Goal: Task Accomplishment & Management: Manage account settings

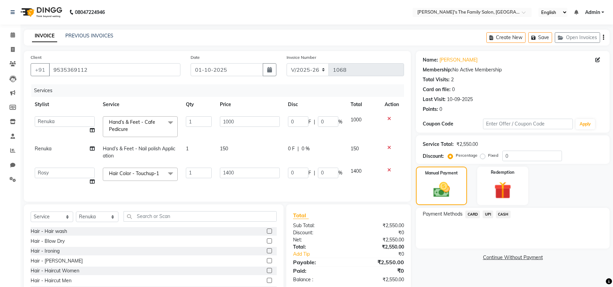
select select "6537"
select select "50502"
select select "50499"
select select "service"
select select "50502"
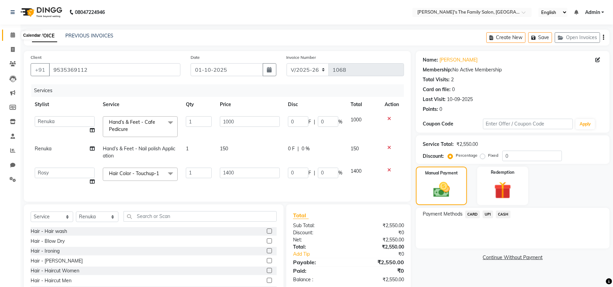
click at [8, 37] on span at bounding box center [13, 35] width 12 height 8
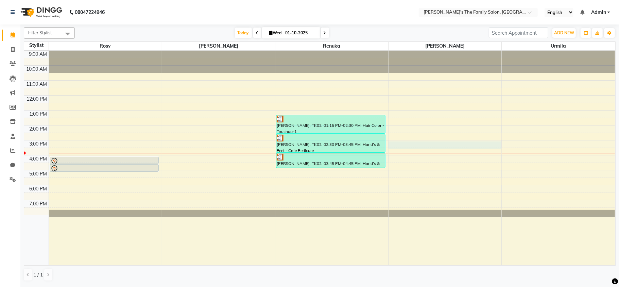
click at [426, 143] on div "9:00 AM 10:00 AM 11:00 AM 12:00 PM 1:00 PM 2:00 PM 3:00 PM 4:00 PM 5:00 PM 6:00…" at bounding box center [319, 158] width 591 height 215
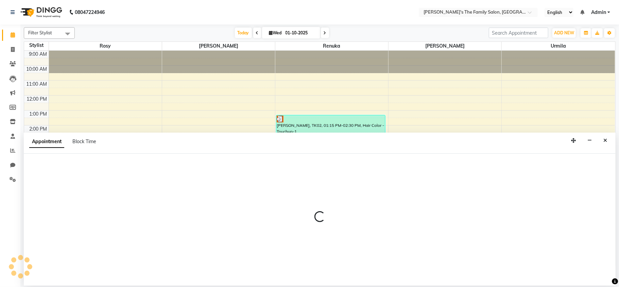
select select "50503"
select select "900"
select select "tentative"
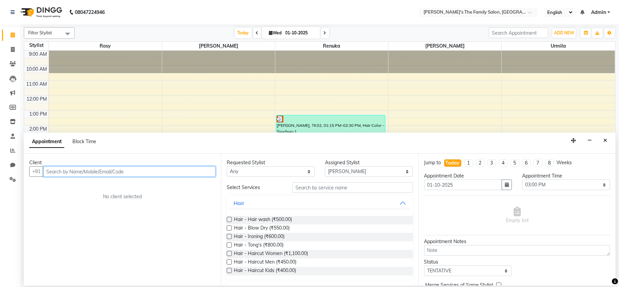
click at [88, 174] on input "text" at bounding box center [129, 171] width 172 height 11
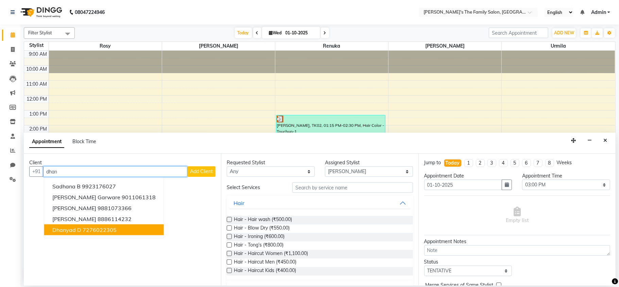
click at [78, 230] on span "dhanyad d" at bounding box center [66, 230] width 29 height 7
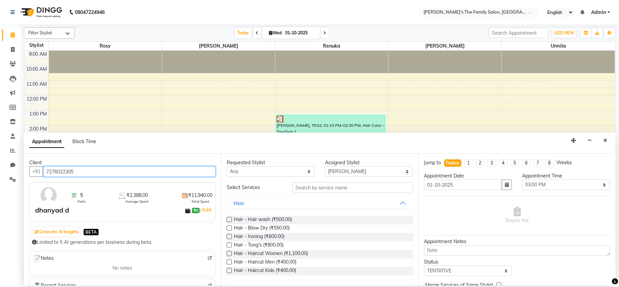
type input "7276022305"
click at [78, 230] on button "Generate AI Insights" at bounding box center [57, 232] width 48 height 10
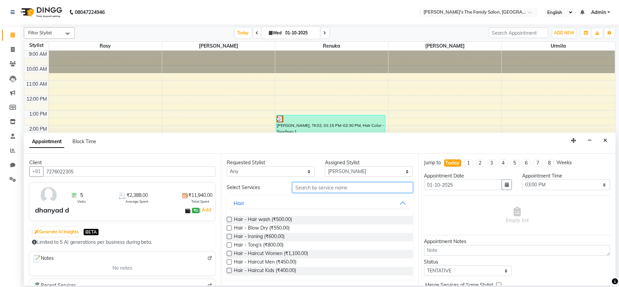
click at [333, 186] on input "text" at bounding box center [353, 187] width 121 height 11
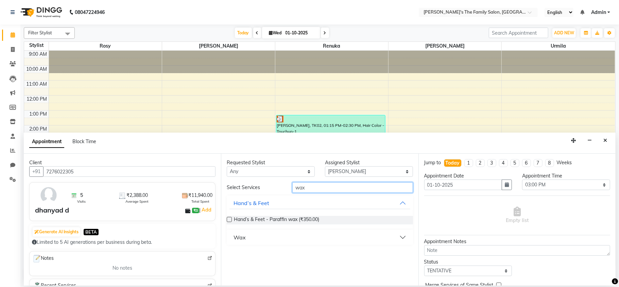
type input "wax"
click at [249, 237] on button "Wax" at bounding box center [320, 237] width 181 height 12
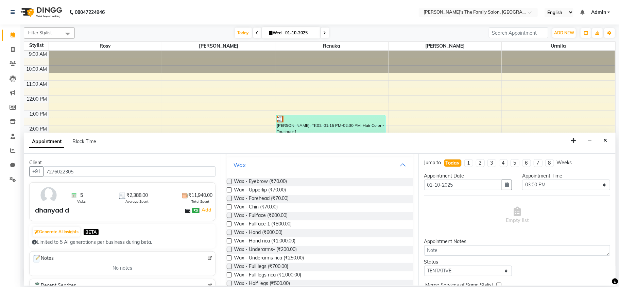
scroll to position [90, 0]
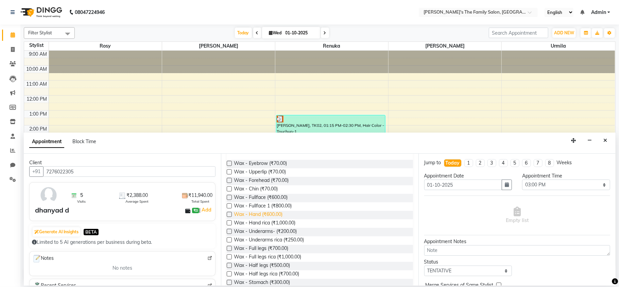
click at [256, 215] on span "Wax - Hand (₹600.00)" at bounding box center [258, 215] width 49 height 9
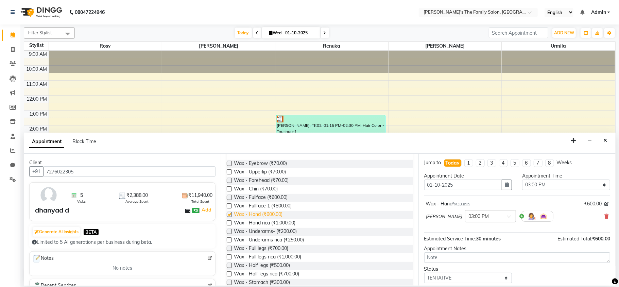
checkbox input "false"
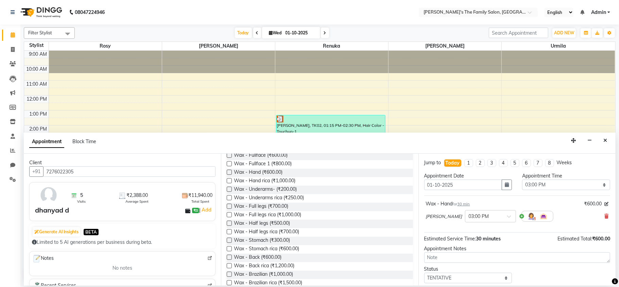
scroll to position [151, 0]
click at [274, 263] on span "Wax - Brazilian rica (₹1,500.00)" at bounding box center [268, 265] width 68 height 9
checkbox input "false"
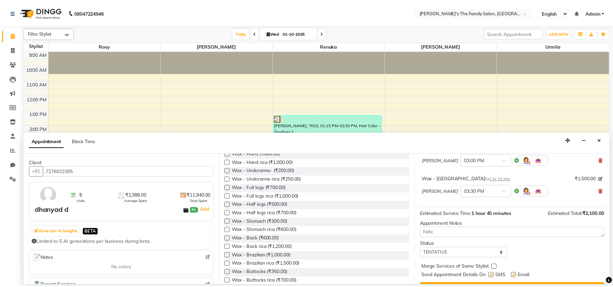
scroll to position [72, 0]
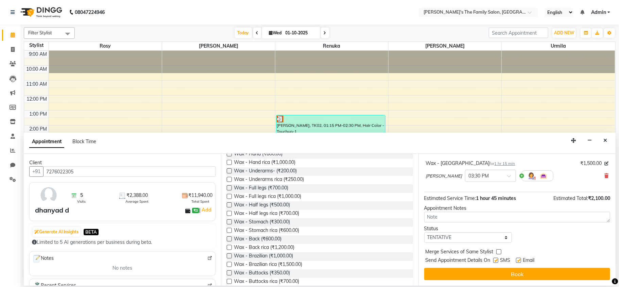
click at [516, 259] on label at bounding box center [518, 260] width 5 height 5
click at [516, 259] on input "checkbox" at bounding box center [518, 261] width 4 height 4
checkbox input "false"
click at [495, 261] on label at bounding box center [496, 260] width 5 height 5
click at [495, 261] on input "checkbox" at bounding box center [496, 261] width 4 height 4
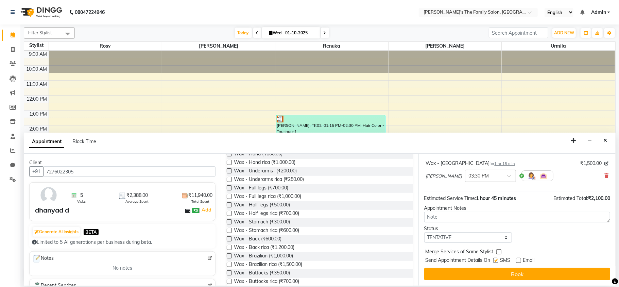
checkbox input "false"
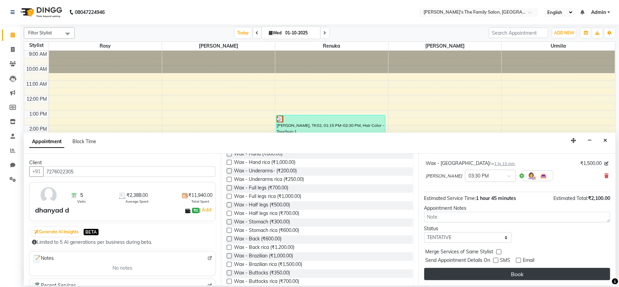
click at [508, 278] on button "Book" at bounding box center [517, 274] width 186 height 12
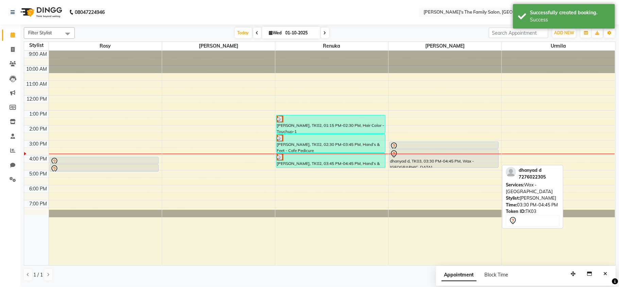
click at [426, 163] on div "dhanyad d, TK03, 03:30 PM-04:45 PM, Wax - [GEOGRAPHIC_DATA]" at bounding box center [444, 159] width 109 height 18
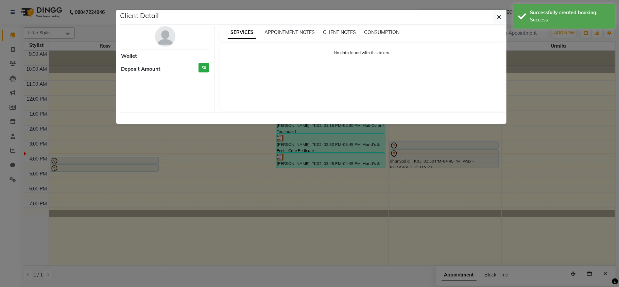
select select "7"
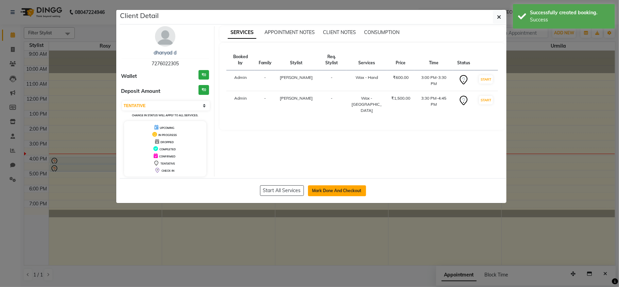
click at [335, 195] on button "Mark Done And Checkout" at bounding box center [337, 190] width 58 height 11
select select "service"
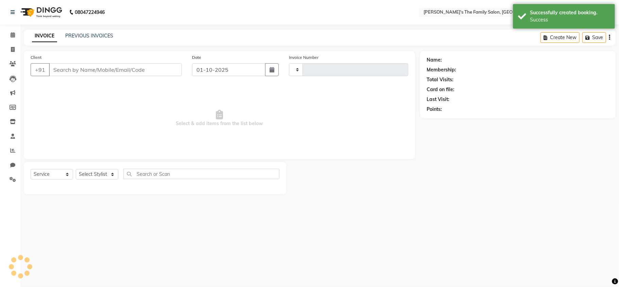
type input "1068"
select select "6537"
type input "7276022305"
select select "50503"
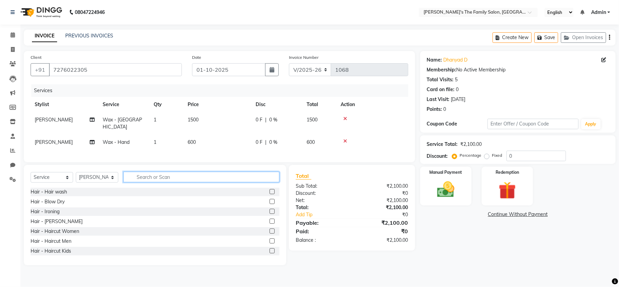
click at [191, 182] on input "text" at bounding box center [201, 177] width 156 height 11
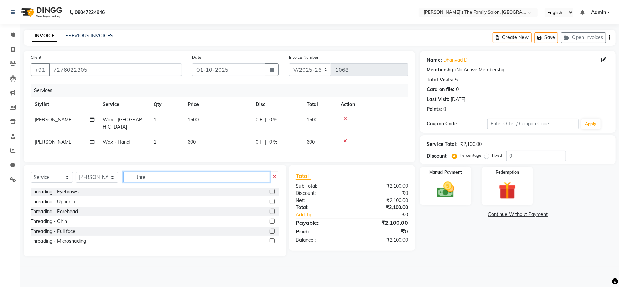
type input "thre"
click at [271, 194] on label at bounding box center [272, 191] width 5 height 5
click at [271, 194] on input "checkbox" at bounding box center [272, 192] width 4 height 4
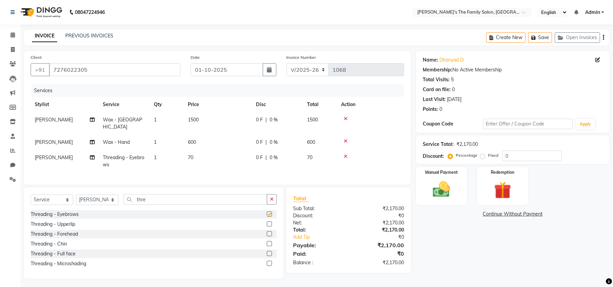
checkbox input "false"
click at [37, 118] on span "[PERSON_NAME]" at bounding box center [54, 120] width 38 height 6
select select "50503"
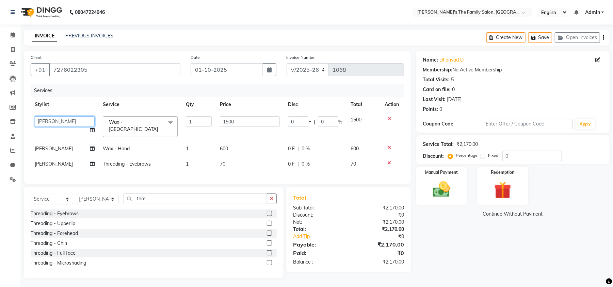
click at [47, 118] on select "[PERSON_NAME] [PERSON_NAME] Renuka Rosy urmila" at bounding box center [65, 121] width 60 height 11
select select "50499"
click at [448, 189] on img at bounding box center [441, 189] width 29 height 21
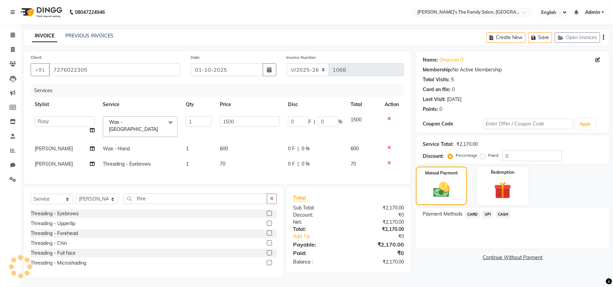
click at [490, 216] on span "UPI" at bounding box center [487, 215] width 11 height 8
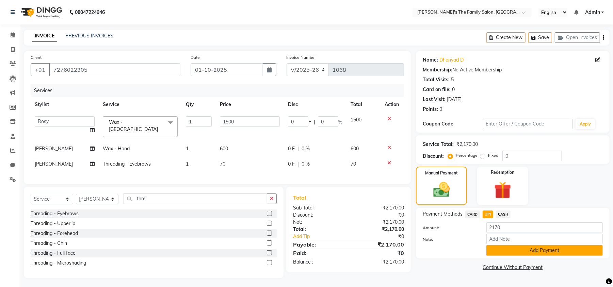
click at [515, 252] on button "Add Payment" at bounding box center [544, 250] width 116 height 11
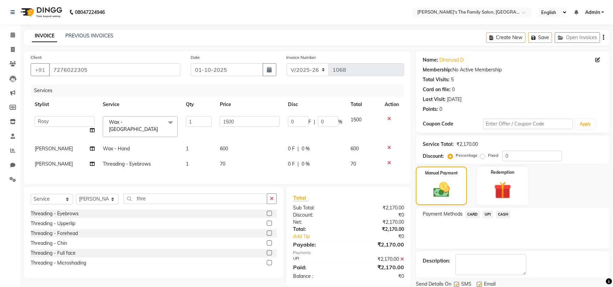
scroll to position [25, 0]
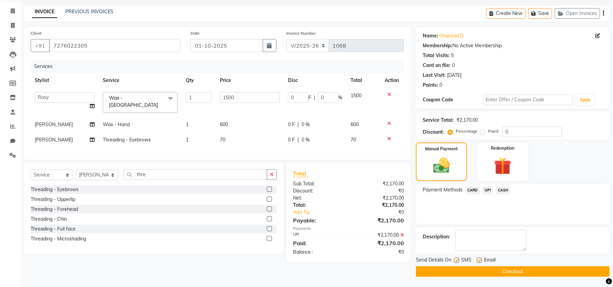
click at [517, 271] on button "Checkout" at bounding box center [513, 271] width 194 height 11
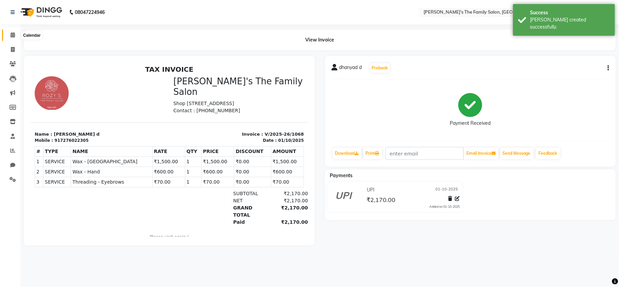
click at [15, 33] on span at bounding box center [13, 35] width 12 height 8
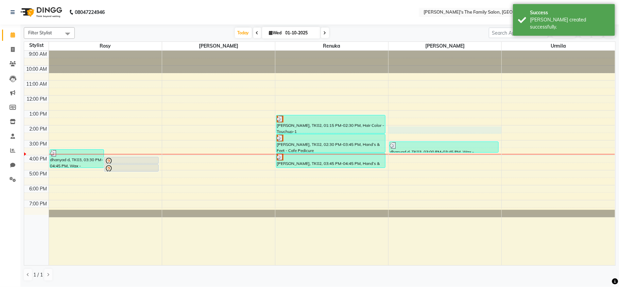
click at [448, 131] on div "9:00 AM 10:00 AM 11:00 AM 12:00 PM 1:00 PM 2:00 PM 3:00 PM 4:00 PM 5:00 PM 6:00…" at bounding box center [319, 158] width 591 height 215
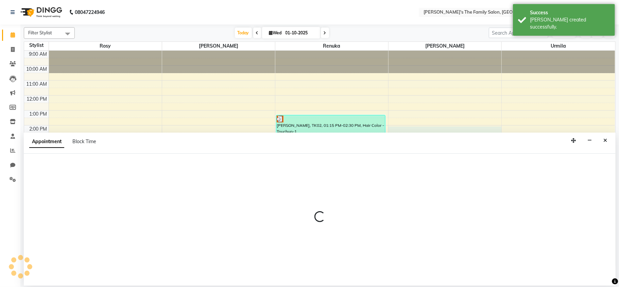
select select "50503"
select select "840"
select select "tentative"
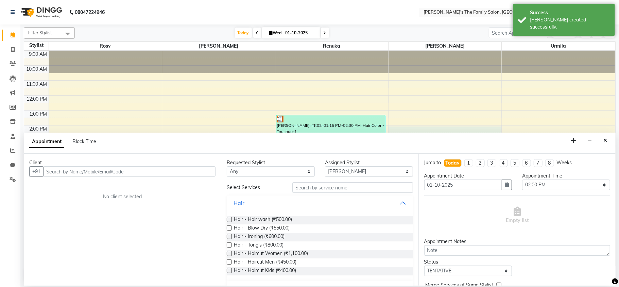
click at [159, 173] on input "text" at bounding box center [129, 171] width 172 height 11
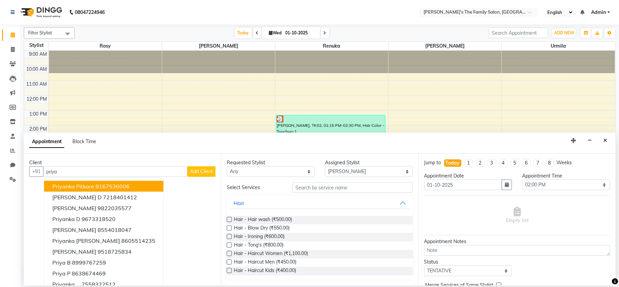
click at [99, 185] on ngb-highlight "9167536006" at bounding box center [113, 186] width 34 height 7
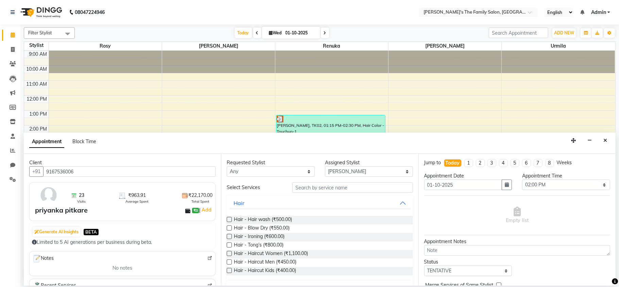
type input "9167536006"
click at [329, 188] on input "text" at bounding box center [353, 187] width 121 height 11
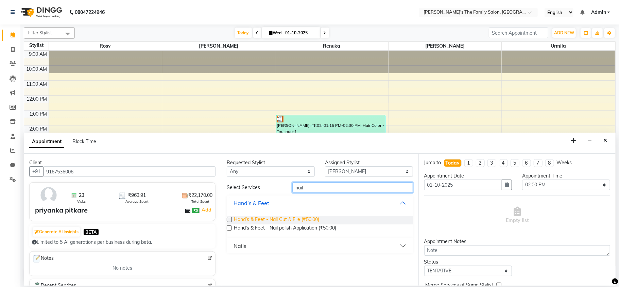
type input "nail"
click at [261, 219] on span "Hand’s & Feet - Nail Cut & File (₹50.00)" at bounding box center [276, 220] width 85 height 9
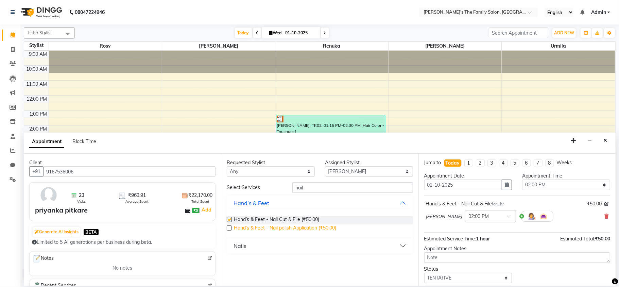
checkbox input "false"
click at [251, 227] on span "Hand’s & Feet - Nail polish Application (₹50.00)" at bounding box center [285, 228] width 102 height 9
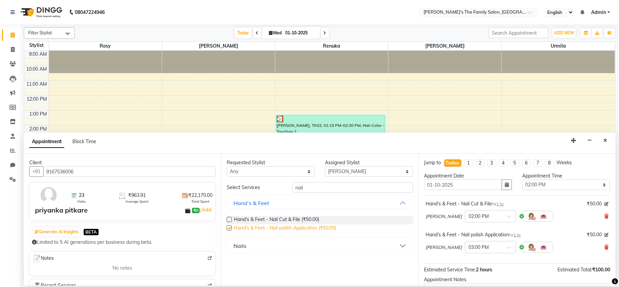
checkbox input "false"
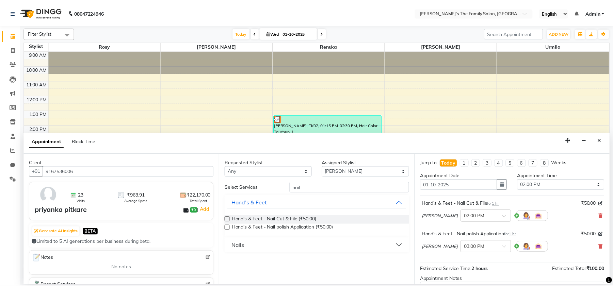
scroll to position [72, 0]
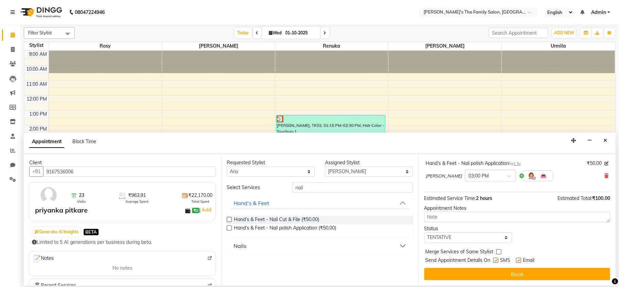
click at [520, 262] on label at bounding box center [518, 260] width 5 height 5
click at [520, 262] on input "checkbox" at bounding box center [518, 261] width 4 height 4
checkbox input "false"
click at [497, 260] on label at bounding box center [496, 260] width 5 height 5
click at [497, 260] on input "checkbox" at bounding box center [496, 261] width 4 height 4
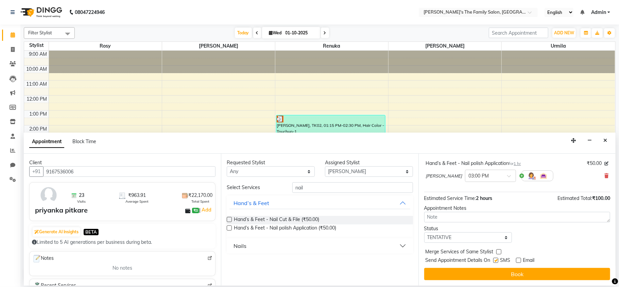
checkbox input "false"
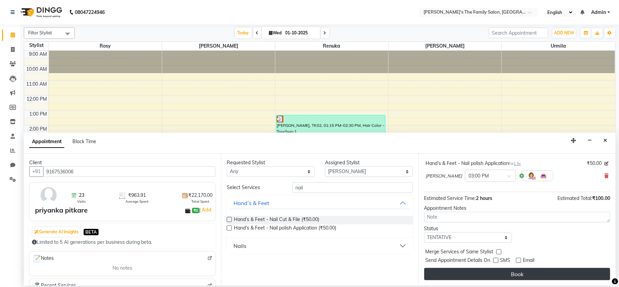
click at [518, 273] on button "Book" at bounding box center [517, 274] width 186 height 12
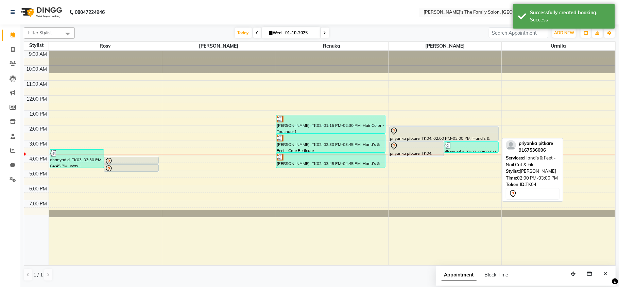
click at [444, 127] on link "priyanka pitkare, TK04, 02:00 PM-03:00 PM, Hand’s & Feet - Nail Cut & File" at bounding box center [444, 134] width 110 height 15
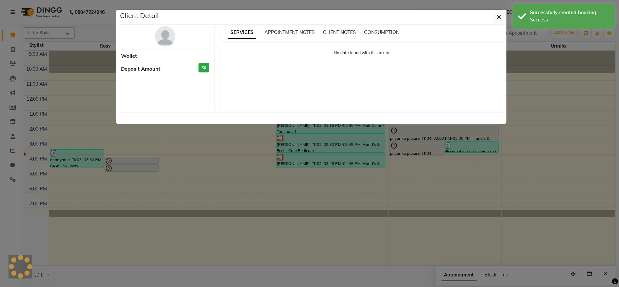
select select "7"
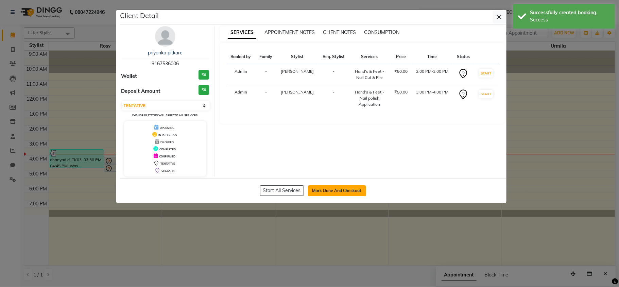
click at [344, 191] on button "Mark Done And Checkout" at bounding box center [337, 190] width 58 height 11
select select "service"
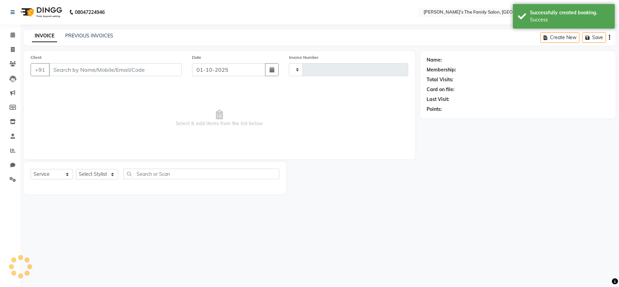
type input "1069"
select select "6537"
type input "9167536006"
select select "50503"
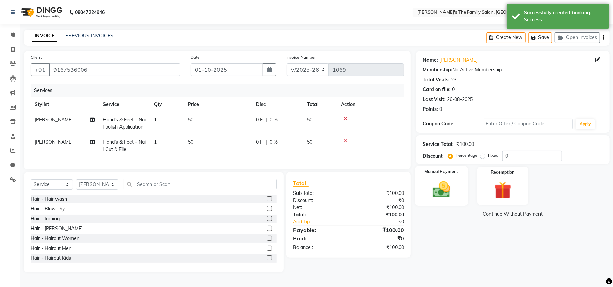
click at [450, 176] on div "Manual Payment" at bounding box center [441, 186] width 53 height 40
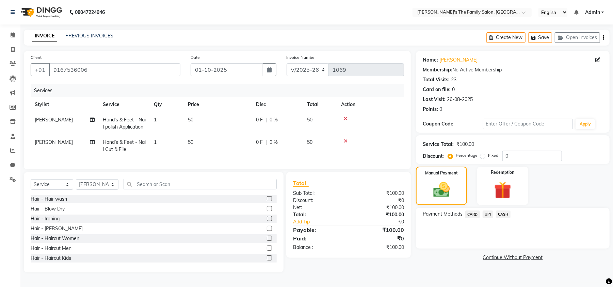
click at [488, 213] on span "UPI" at bounding box center [487, 215] width 11 height 8
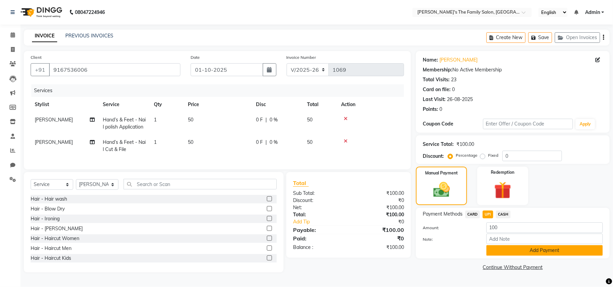
click at [514, 247] on button "Add Payment" at bounding box center [544, 250] width 116 height 11
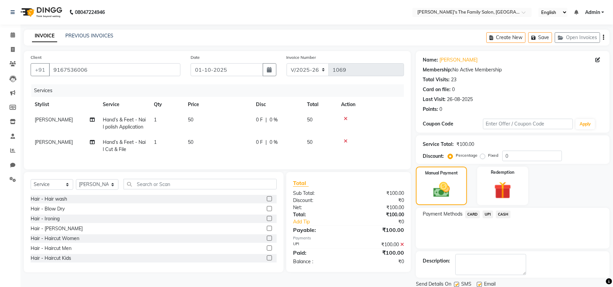
scroll to position [25, 0]
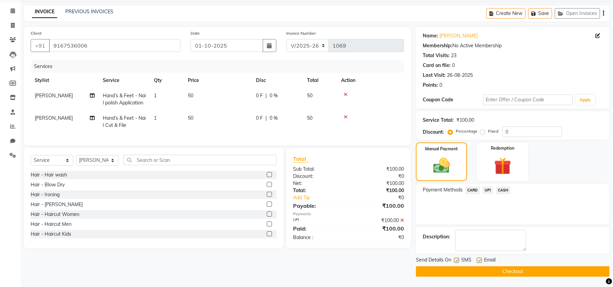
click at [479, 260] on label at bounding box center [479, 260] width 5 height 5
click at [479, 260] on input "checkbox" at bounding box center [479, 261] width 4 height 4
checkbox input "false"
click at [456, 259] on label at bounding box center [456, 260] width 5 height 5
click at [456, 259] on input "checkbox" at bounding box center [456, 261] width 4 height 4
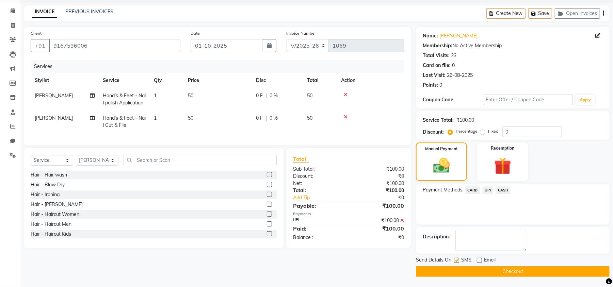
checkbox input "false"
click at [477, 271] on button "Checkout" at bounding box center [513, 271] width 194 height 11
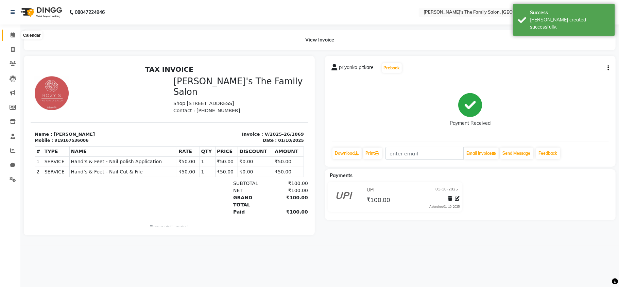
click at [12, 35] on icon at bounding box center [13, 34] width 4 height 5
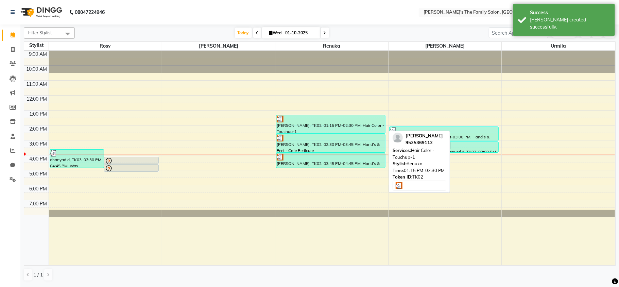
click at [305, 134] on link "[PERSON_NAME], TK02, 01:15 PM-02:30 PM, Hair Color - Touchup-1" at bounding box center [331, 124] width 110 height 19
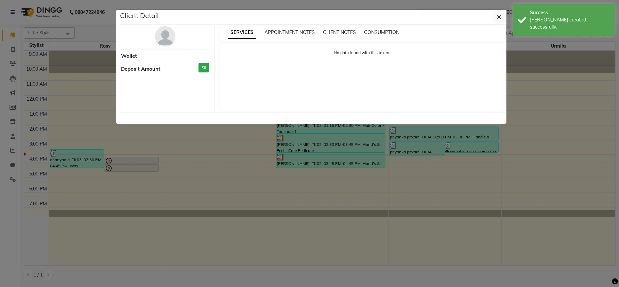
select select "3"
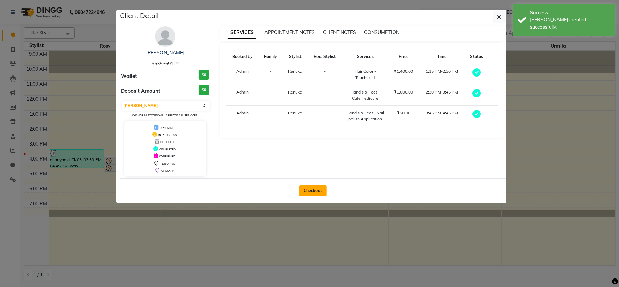
click at [311, 189] on button "Checkout" at bounding box center [313, 190] width 27 height 11
select select "service"
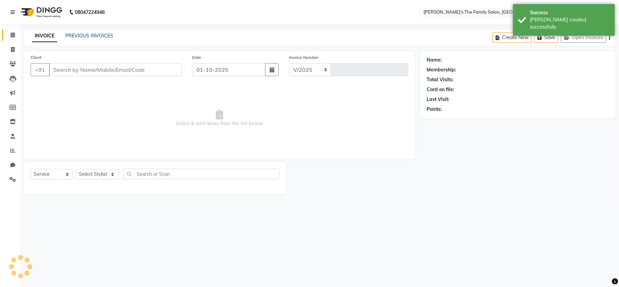
select select "6537"
type input "1070"
type input "9535369112"
select select "50502"
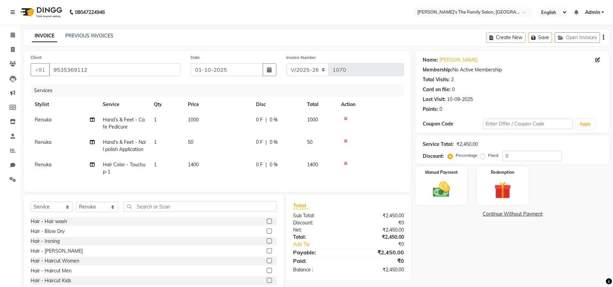
click at [43, 164] on span "Renuka" at bounding box center [43, 165] width 17 height 6
select select "50502"
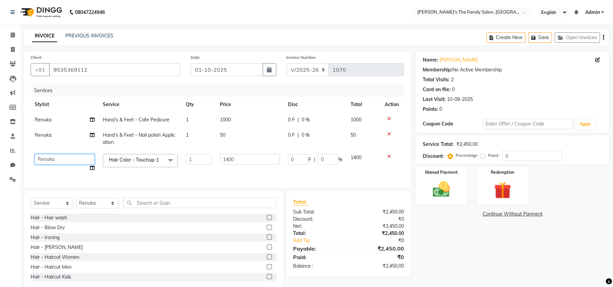
click at [43, 164] on select "[PERSON_NAME] [PERSON_NAME] Renuka Rosy urmila" at bounding box center [65, 159] width 60 height 11
click at [48, 161] on select "[PERSON_NAME] [PERSON_NAME] Renuka Rosy urmila" at bounding box center [65, 159] width 60 height 11
select select "50499"
click at [93, 168] on icon at bounding box center [92, 168] width 5 height 5
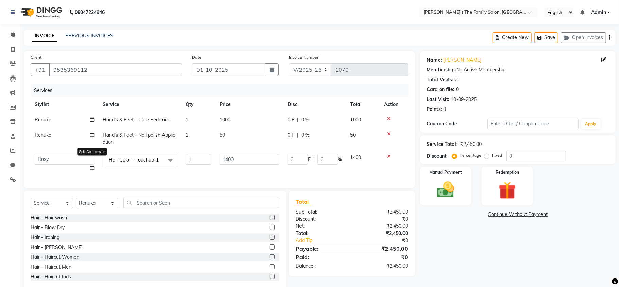
select select "50499"
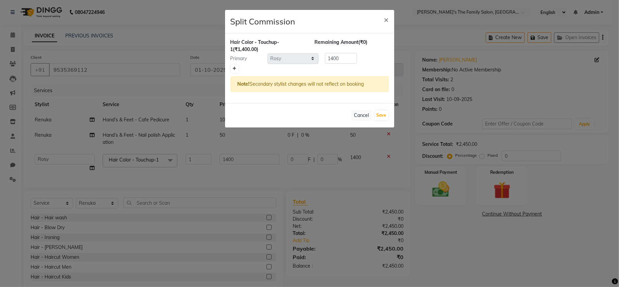
click at [234, 69] on icon at bounding box center [235, 69] width 4 height 4
type input "700"
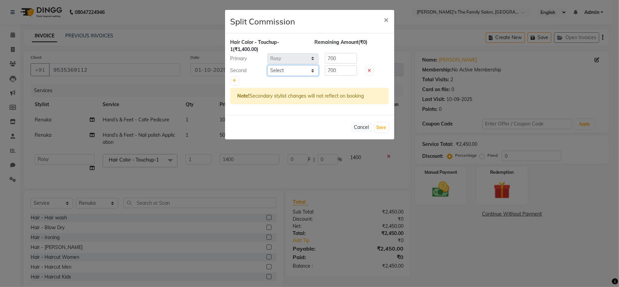
click at [289, 71] on select "Select [PERSON_NAME] [PERSON_NAME] Renuka Rosy urmila" at bounding box center [293, 70] width 51 height 11
select select "50503"
click at [268, 66] on select "Select [PERSON_NAME] [PERSON_NAME] Renuka Rosy urmila" at bounding box center [293, 70] width 51 height 11
click at [335, 73] on input "700" at bounding box center [341, 70] width 32 height 11
type input "500"
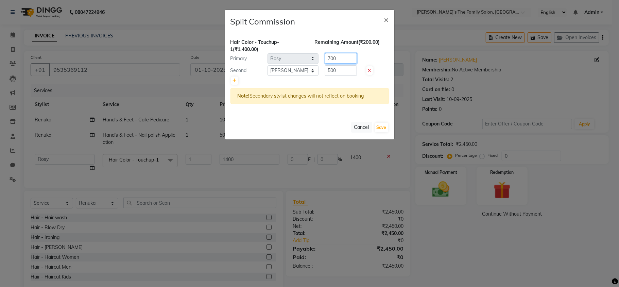
click at [350, 59] on input "700" at bounding box center [341, 58] width 32 height 11
type input "7"
type input "900"
click at [384, 130] on button "Save" at bounding box center [381, 128] width 13 height 10
select select "Select"
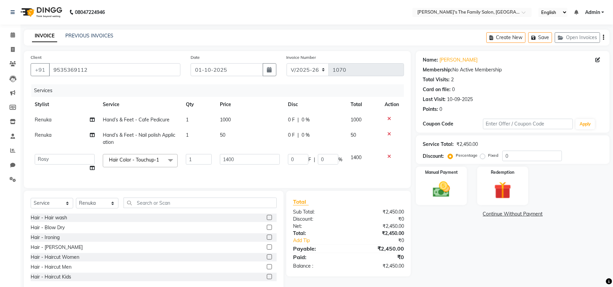
click at [230, 134] on td "50" at bounding box center [250, 139] width 68 height 22
select select "50502"
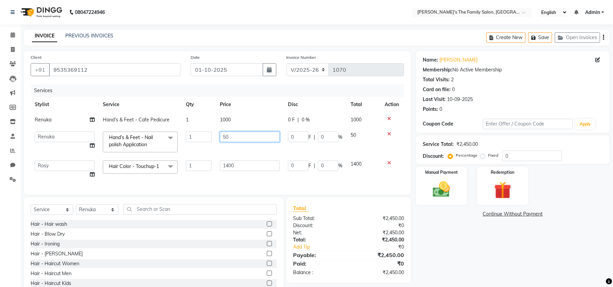
click at [250, 134] on input "50" at bounding box center [250, 137] width 60 height 11
type input "5"
type input "150"
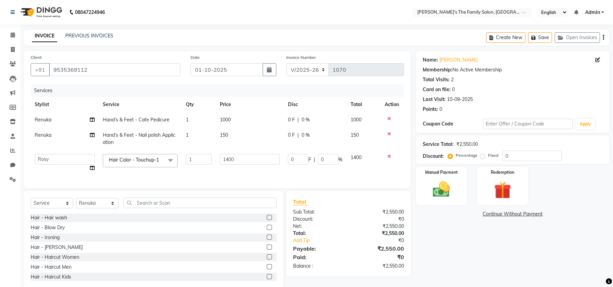
click at [546, 276] on div "Name: [PERSON_NAME] Membership: No Active Membership Total Visits: 2 Card on fi…" at bounding box center [515, 171] width 199 height 240
click at [43, 131] on td "Renuka" at bounding box center [65, 139] width 68 height 22
select select "50502"
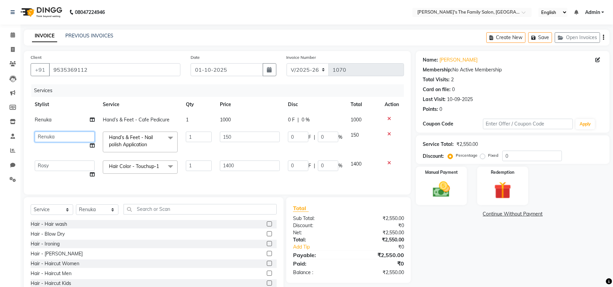
click at [48, 133] on select "[PERSON_NAME] [PERSON_NAME] Renuka Rosy urmila" at bounding box center [65, 137] width 60 height 11
select select "50499"
click at [431, 192] on img at bounding box center [441, 189] width 29 height 21
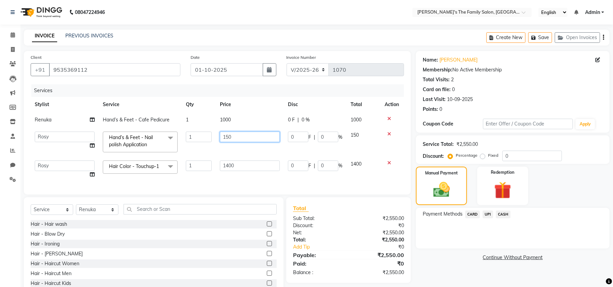
click at [260, 133] on input "150" at bounding box center [250, 137] width 60 height 11
type input "100"
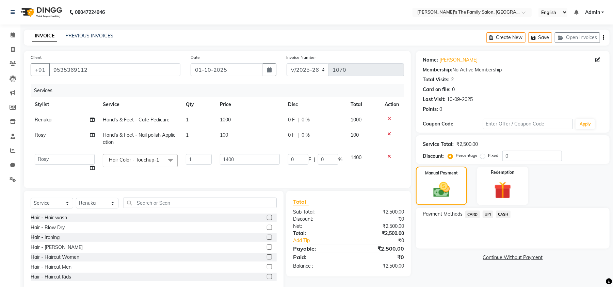
click at [454, 248] on div "Payment Methods CARD UPI CASH" at bounding box center [513, 228] width 194 height 41
click at [504, 212] on span "CASH" at bounding box center [503, 215] width 15 height 8
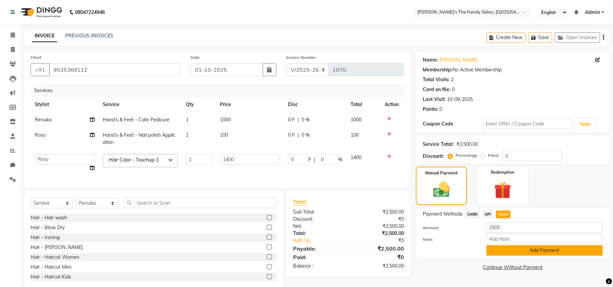
click at [532, 252] on button "Add Payment" at bounding box center [544, 250] width 116 height 11
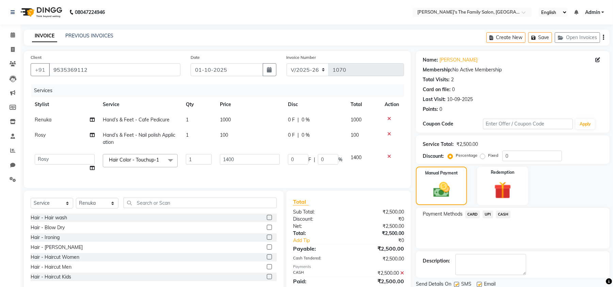
scroll to position [31, 0]
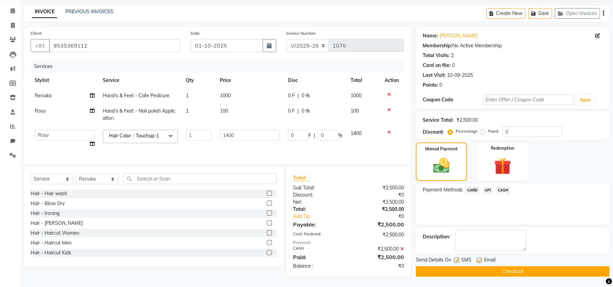
click at [482, 258] on label at bounding box center [479, 260] width 5 height 5
click at [481, 259] on input "checkbox" at bounding box center [479, 261] width 4 height 4
checkbox input "false"
click at [457, 258] on label at bounding box center [456, 260] width 5 height 5
click at [457, 259] on input "checkbox" at bounding box center [456, 261] width 4 height 4
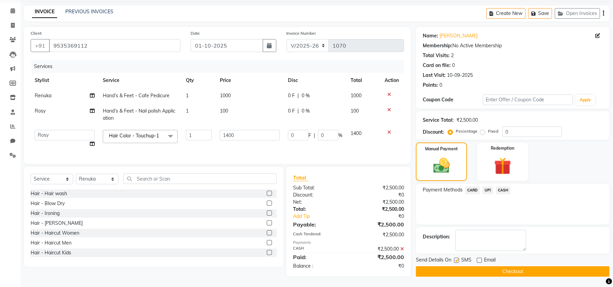
checkbox input "false"
click at [92, 141] on icon at bounding box center [92, 143] width 5 height 5
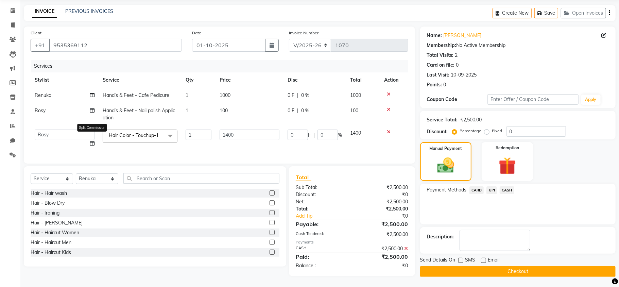
select select "50499"
select select "50503"
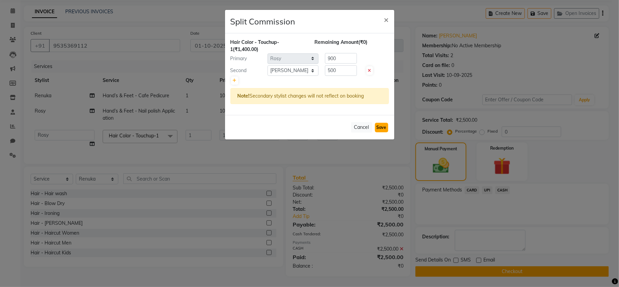
click at [384, 127] on button "Save" at bounding box center [381, 128] width 13 height 10
select select "Select"
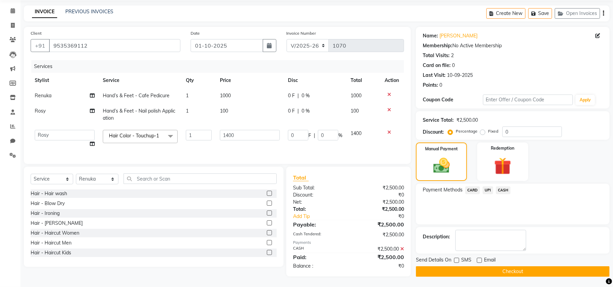
click at [474, 266] on button "Checkout" at bounding box center [513, 271] width 194 height 11
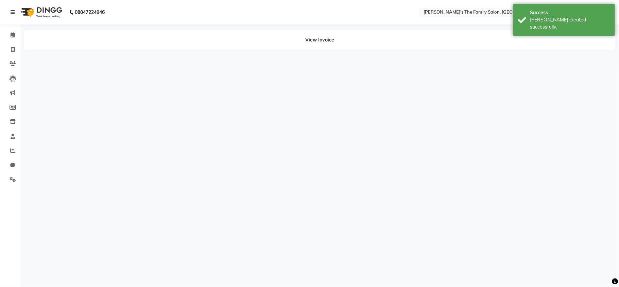
select select "50502"
select select "50499"
select select "50503"
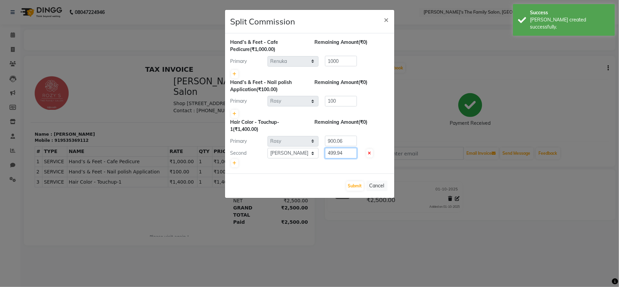
click at [348, 150] on input "499.94" at bounding box center [341, 153] width 32 height 11
type input "4"
type input "500"
click at [350, 142] on input "900.06" at bounding box center [341, 141] width 32 height 11
type input "900"
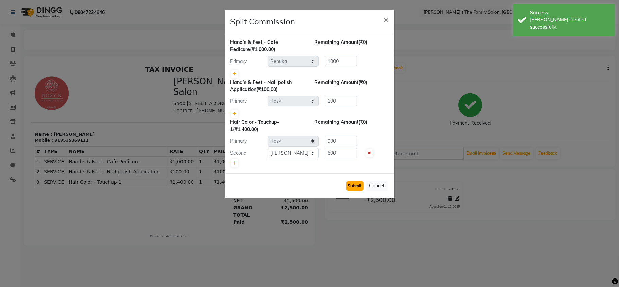
click at [353, 184] on button "Submit" at bounding box center [355, 186] width 17 height 10
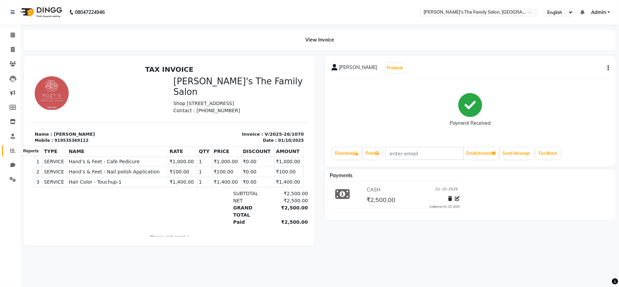
click at [12, 152] on icon at bounding box center [12, 150] width 5 height 5
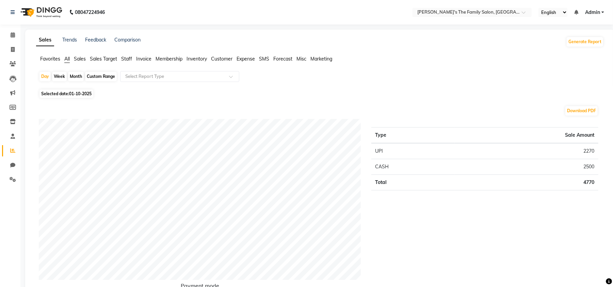
click at [76, 76] on div "Month" at bounding box center [76, 77] width 16 height 10
select select "10"
select select "2025"
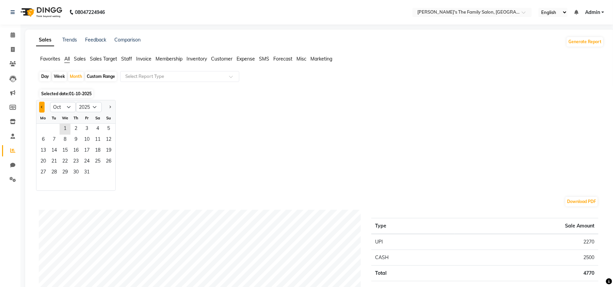
click at [40, 105] on button "Previous month" at bounding box center [41, 107] width 5 height 11
select select "9"
click at [43, 129] on span "1" at bounding box center [43, 129] width 11 height 11
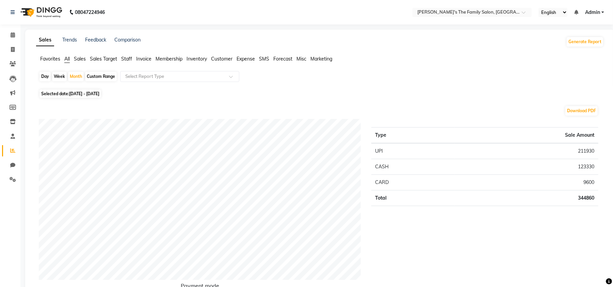
scroll to position [251, 0]
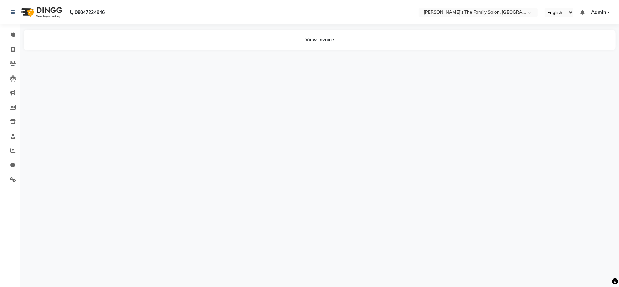
select select "50502"
select select "50499"
select select "50503"
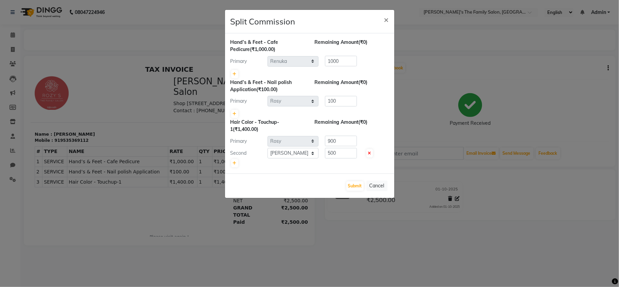
click at [360, 192] on div "Submit Cancel" at bounding box center [309, 185] width 169 height 24
click at [359, 189] on button "Submit" at bounding box center [355, 186] width 17 height 10
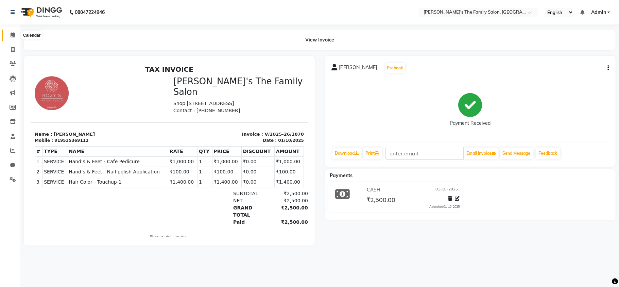
click at [9, 35] on span at bounding box center [13, 35] width 12 height 8
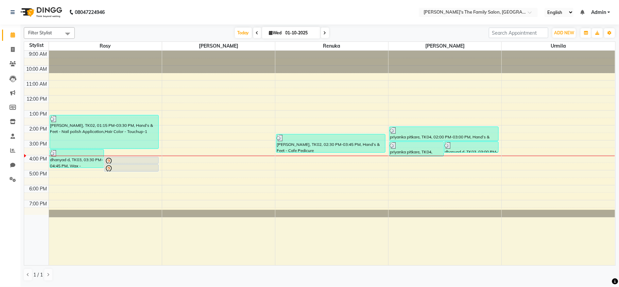
click at [255, 29] on span at bounding box center [257, 33] width 8 height 11
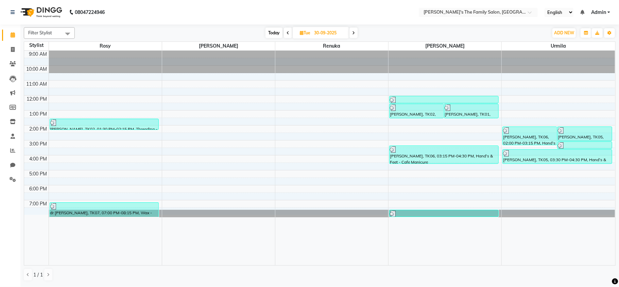
click at [287, 30] on span at bounding box center [288, 33] width 8 height 11
type input "29-09-2025"
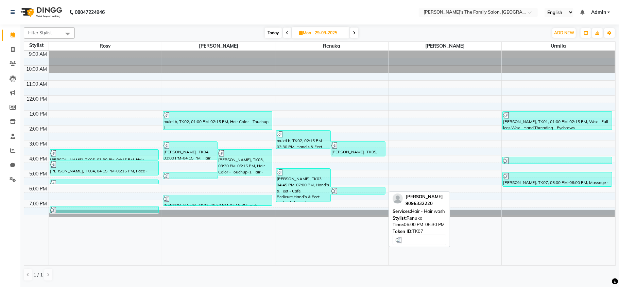
click at [359, 191] on div at bounding box center [358, 191] width 53 height 7
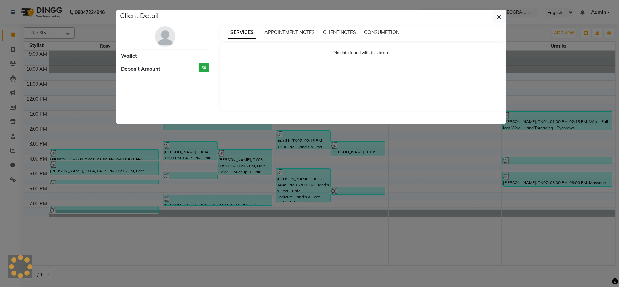
select select "3"
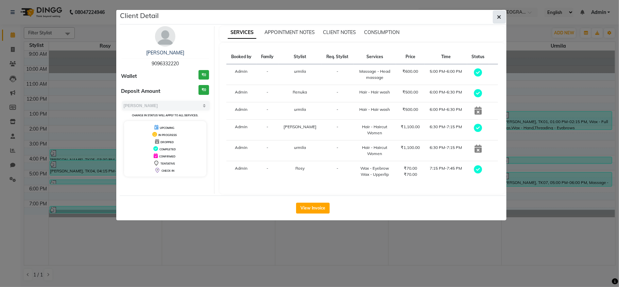
click at [500, 18] on icon "button" at bounding box center [500, 16] width 4 height 5
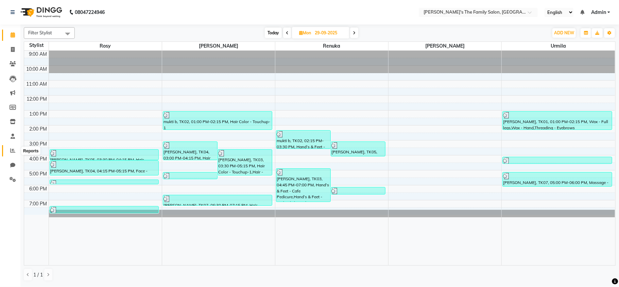
click at [9, 147] on span at bounding box center [13, 151] width 12 height 8
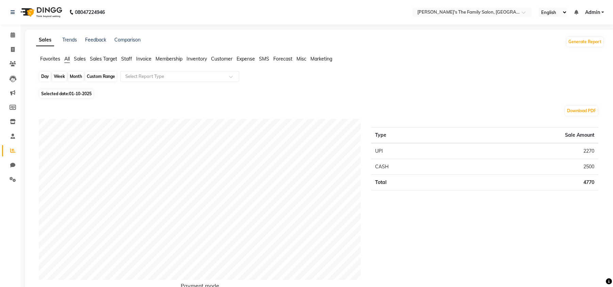
click at [43, 79] on div "Day" at bounding box center [44, 77] width 11 height 10
select select "10"
select select "2025"
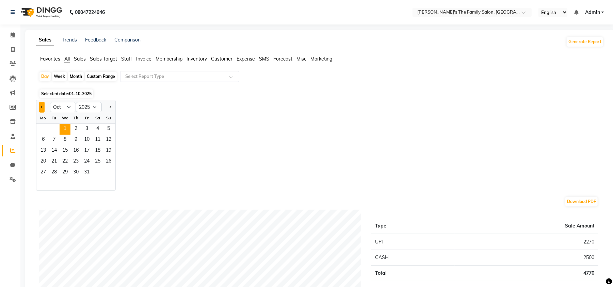
click at [41, 105] on span "Previous month" at bounding box center [42, 106] width 2 height 2
select select "9"
click at [41, 173] on span "29" at bounding box center [43, 172] width 11 height 11
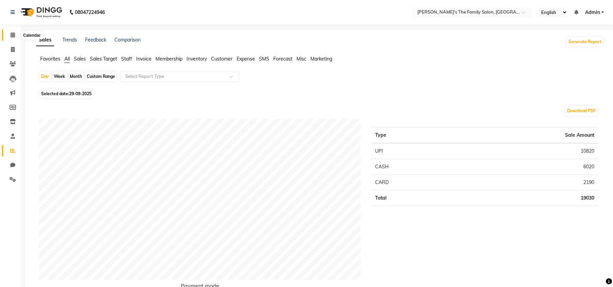
click at [11, 33] on icon at bounding box center [13, 34] width 4 height 5
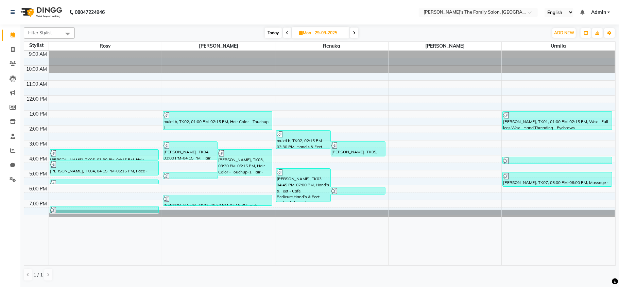
click at [357, 34] on span at bounding box center [354, 33] width 8 height 11
type input "30-09-2025"
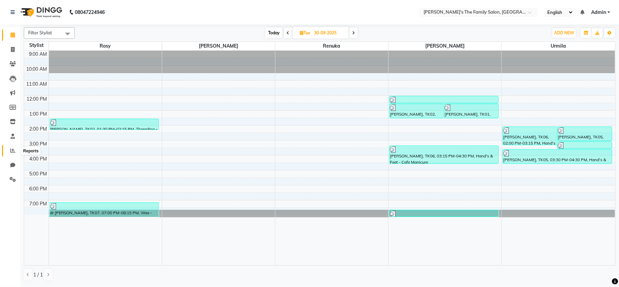
click at [11, 149] on icon at bounding box center [12, 150] width 5 height 5
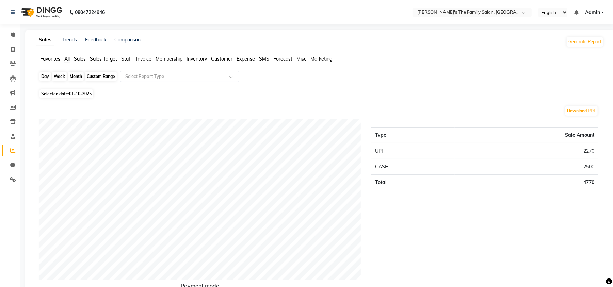
click at [47, 78] on div "Day" at bounding box center [44, 77] width 11 height 10
select select "10"
select select "2025"
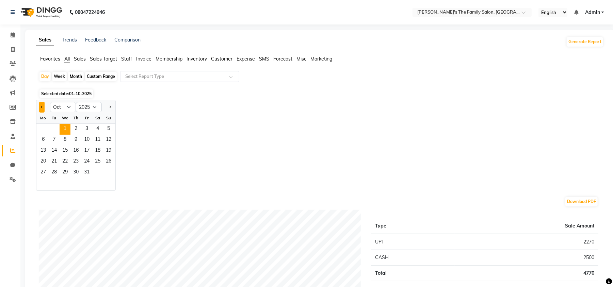
click at [40, 108] on button "Previous month" at bounding box center [41, 107] width 5 height 11
select select "9"
click at [52, 169] on span "30" at bounding box center [54, 172] width 11 height 11
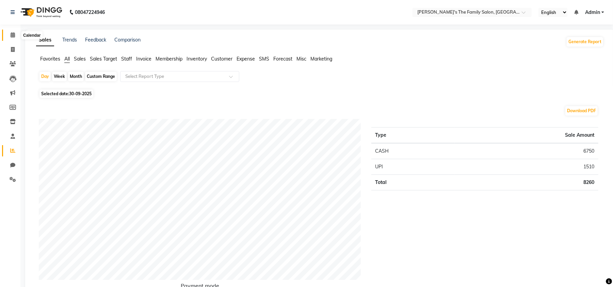
click at [11, 37] on icon at bounding box center [13, 34] width 4 height 5
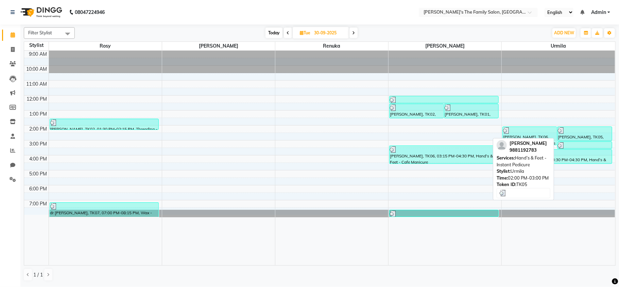
click at [569, 133] on div at bounding box center [584, 130] width 53 height 7
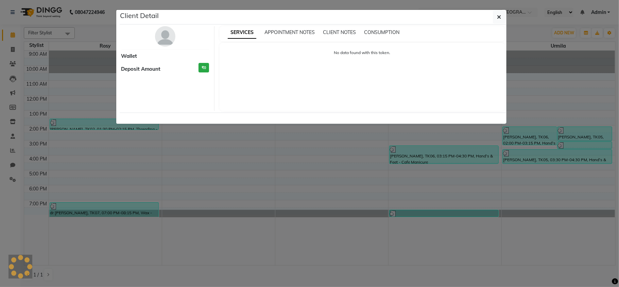
select select "3"
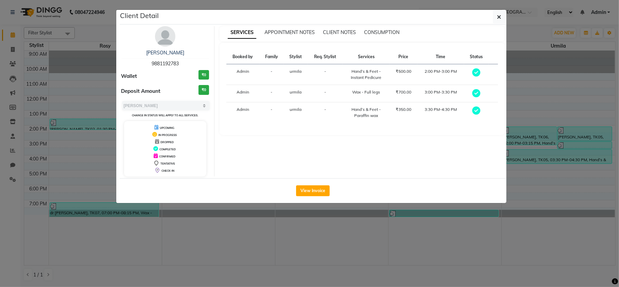
click at [478, 78] on td at bounding box center [476, 74] width 24 height 21
click at [498, 19] on icon "button" at bounding box center [500, 16] width 4 height 5
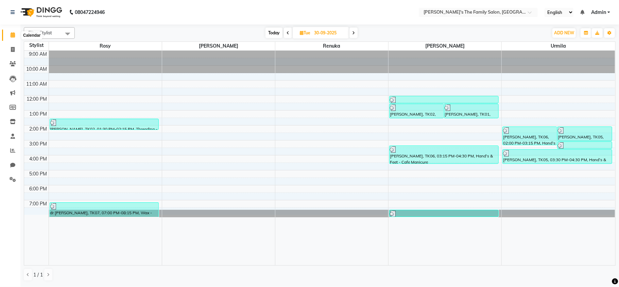
click at [12, 33] on icon at bounding box center [13, 34] width 4 height 5
click at [12, 37] on icon at bounding box center [13, 34] width 4 height 5
click at [12, 36] on icon at bounding box center [13, 34] width 4 height 5
click at [353, 30] on span at bounding box center [354, 33] width 8 height 11
type input "01-10-2025"
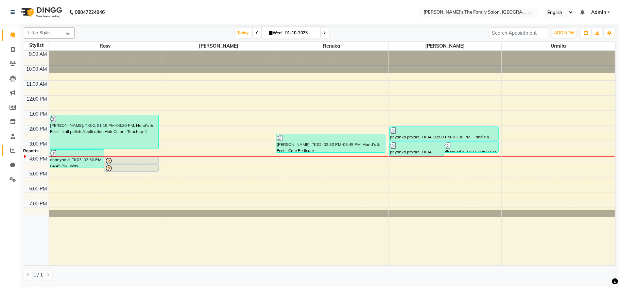
click at [14, 151] on icon at bounding box center [12, 150] width 5 height 5
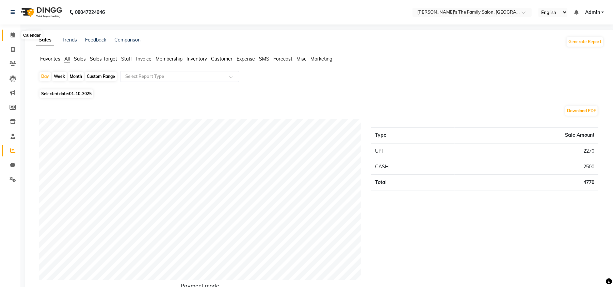
click at [14, 35] on icon at bounding box center [13, 34] width 4 height 5
